Goal: Information Seeking & Learning: Understand process/instructions

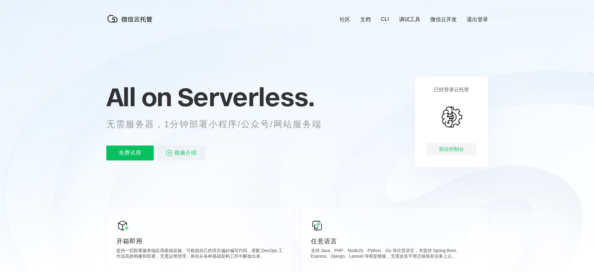
scroll to position [0, 1108]
click at [140, 20] on img at bounding box center [131, 18] width 50 height 12
click at [389, 20] on link "CLI" at bounding box center [385, 19] width 8 height 6
click at [381, 18] on div "社区 文档 CLI 调试工具 微信云开发 退出登录" at bounding box center [408, 19] width 158 height 7
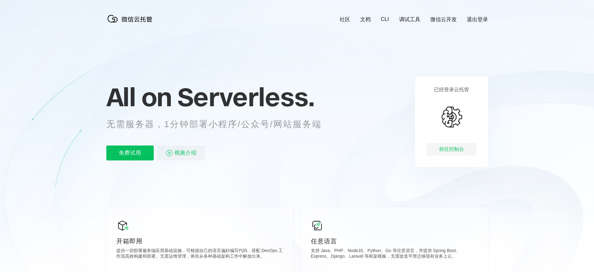
click at [383, 19] on link "CLI" at bounding box center [385, 19] width 8 height 6
click at [458, 100] on div "已经登录云托管 前往控制台" at bounding box center [451, 122] width 73 height 90
click at [451, 145] on div "前往控制台" at bounding box center [451, 149] width 50 height 12
